Goal: Task Accomplishment & Management: Manage account settings

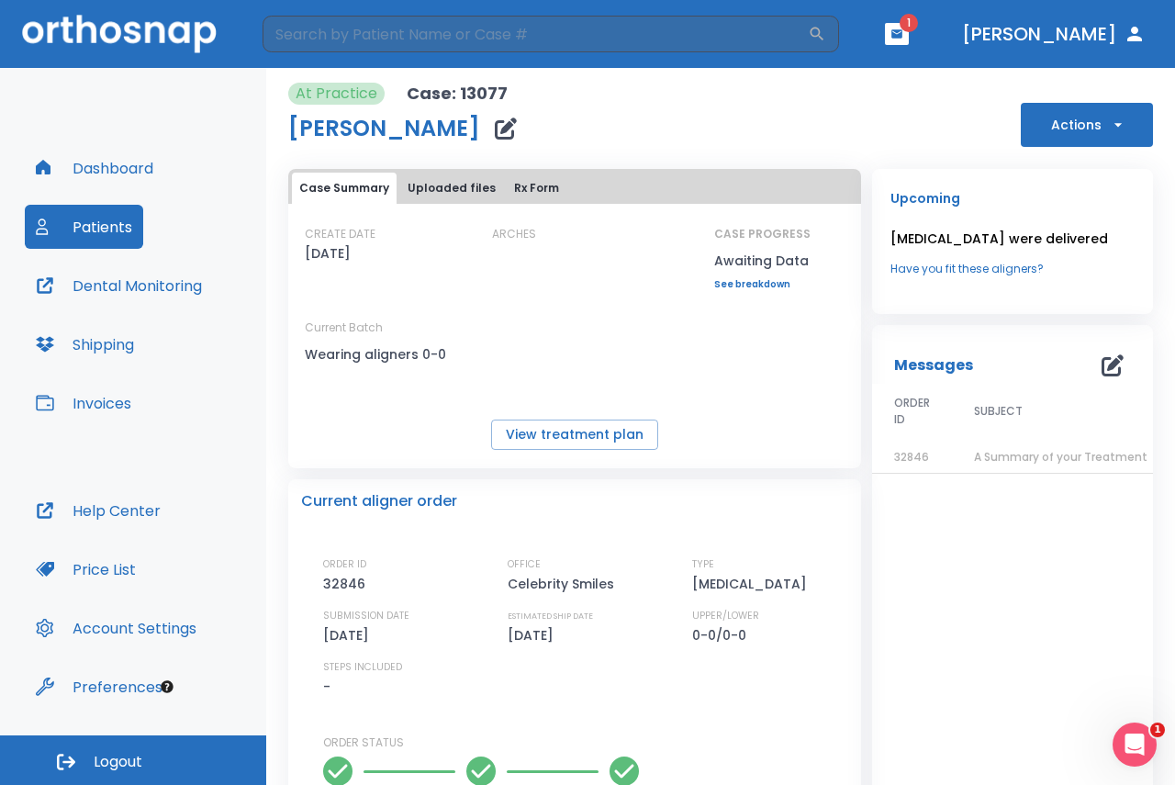
click at [171, 286] on button "Dental Monitoring" at bounding box center [119, 286] width 188 height 44
click at [107, 224] on button "Patients" at bounding box center [84, 227] width 118 height 44
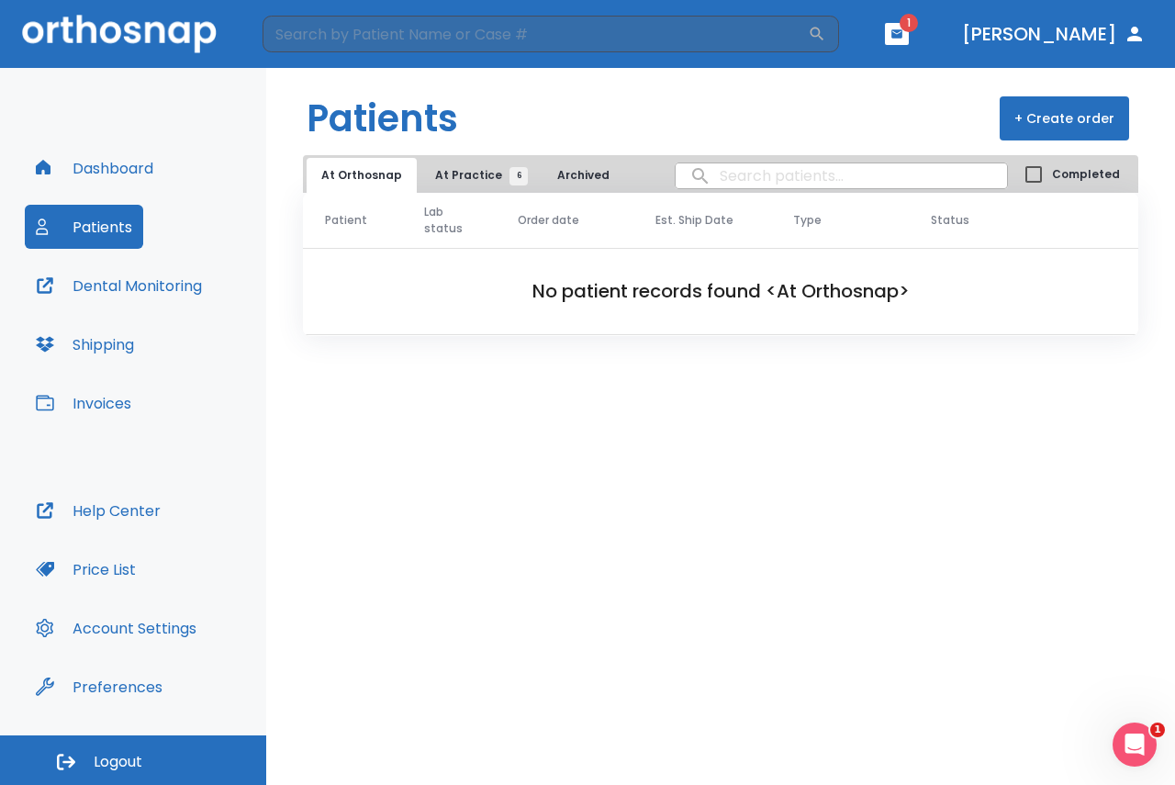
click at [468, 179] on span "At Practice 6" at bounding box center [477, 175] width 84 height 17
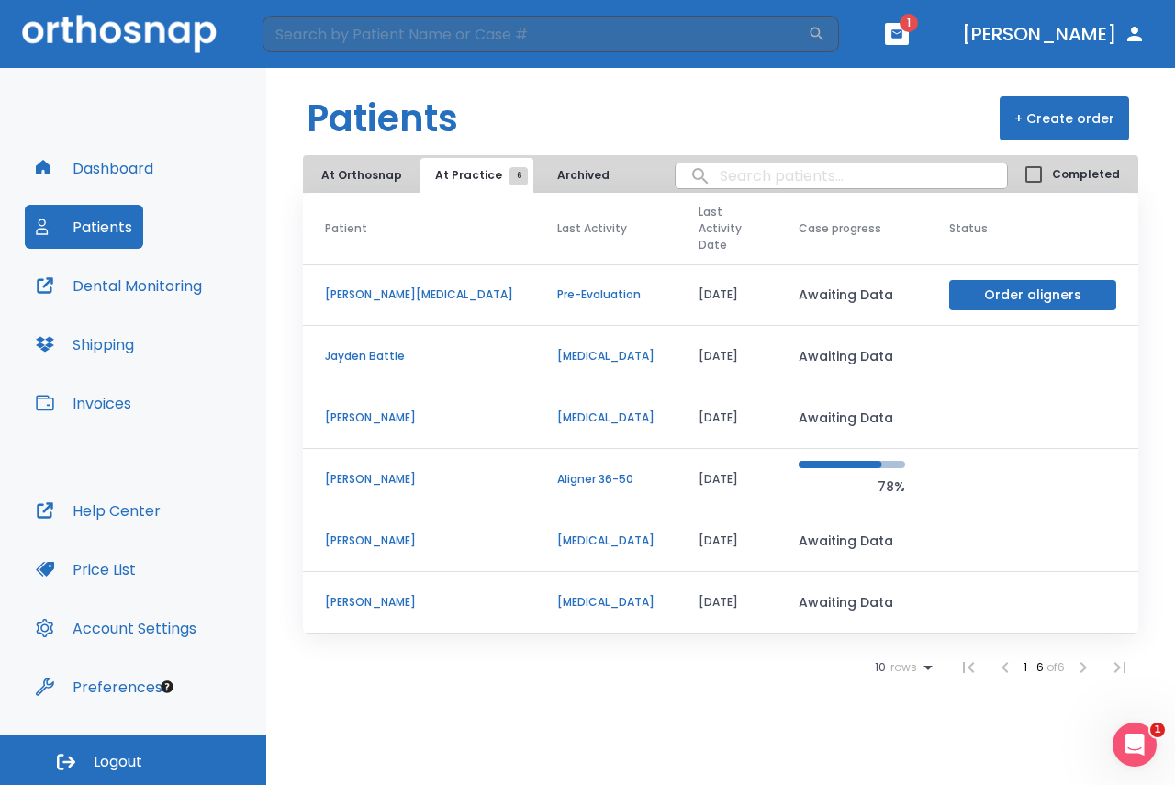
click at [557, 471] on p "Aligner 36-50" at bounding box center [605, 479] width 97 height 17
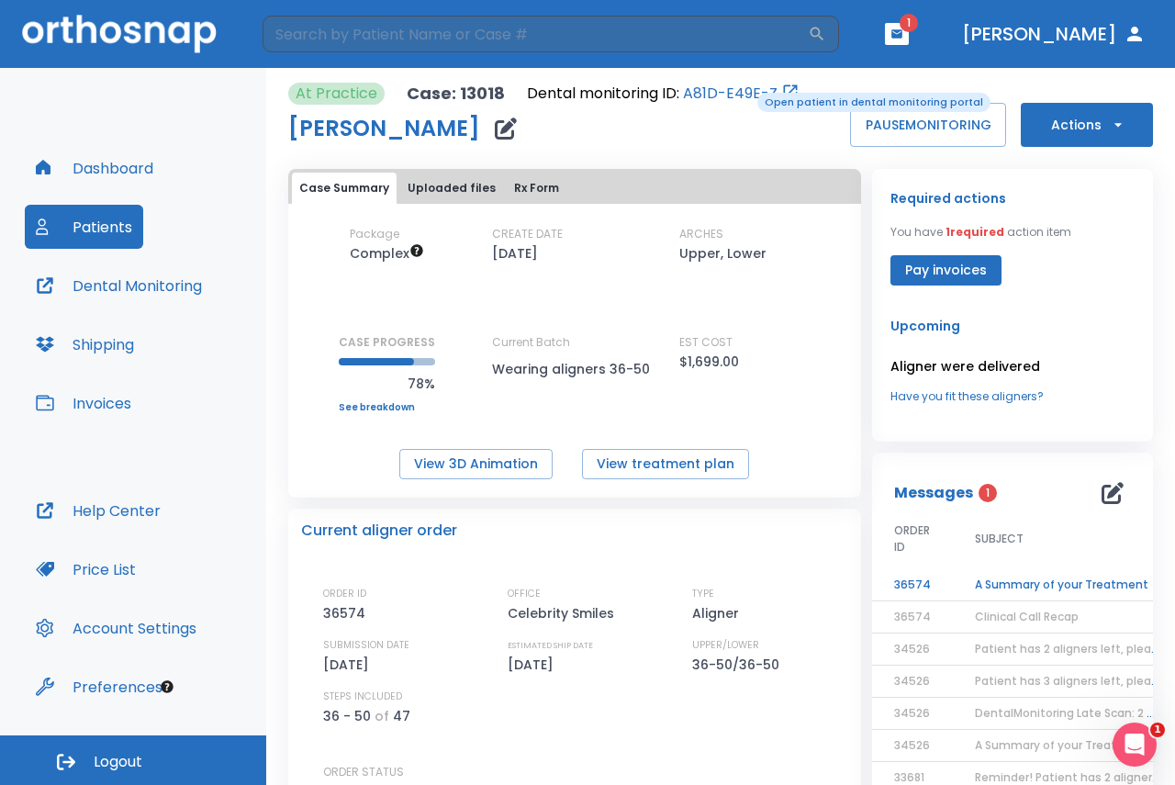
click at [745, 98] on link "A81D-E49E-Z" at bounding box center [730, 94] width 95 height 22
